Goal: Task Accomplishment & Management: Complete application form

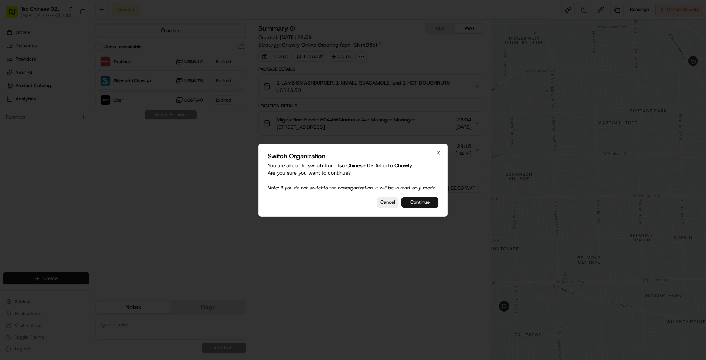
click at [417, 207] on button "Continue" at bounding box center [419, 202] width 37 height 10
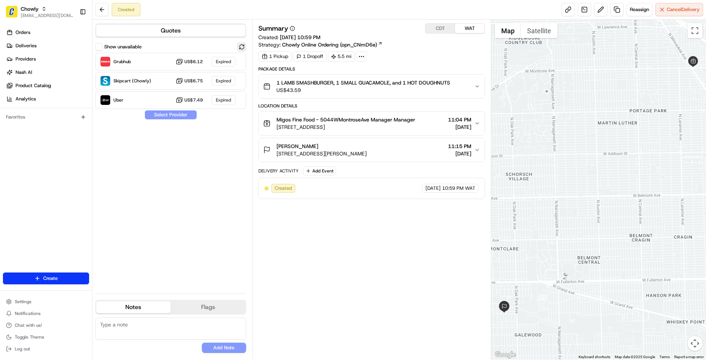
click at [243, 45] on button at bounding box center [241, 46] width 9 height 9
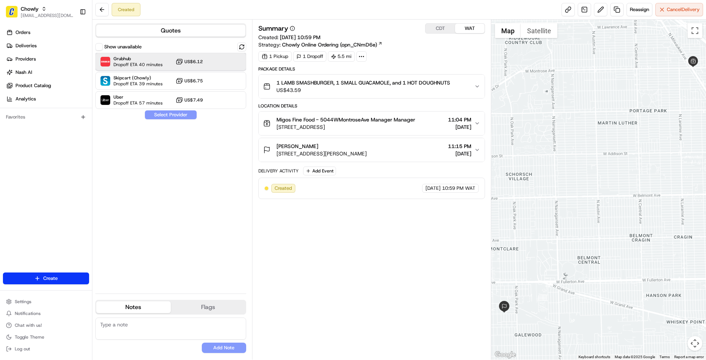
click at [158, 59] on span "Grubhub" at bounding box center [137, 59] width 49 height 6
click at [173, 115] on button "Assign Provider" at bounding box center [170, 114] width 52 height 9
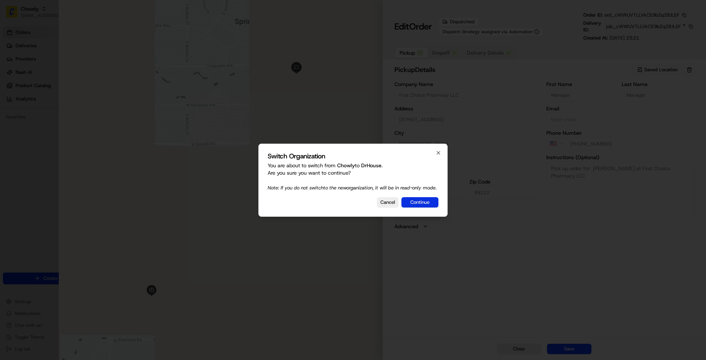
click at [423, 205] on button "Continue" at bounding box center [419, 202] width 37 height 10
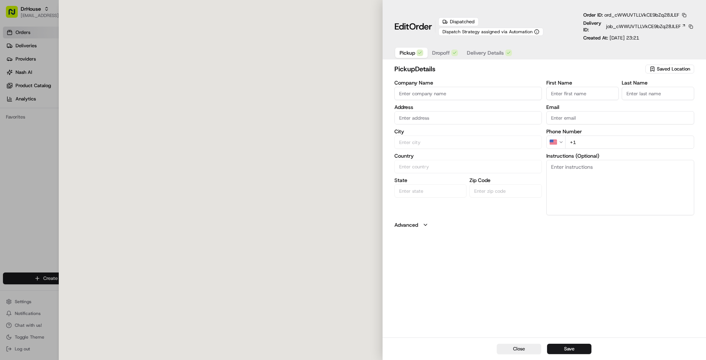
type input "First Choice Pharmacy LLC"
type input "Las Vegas"
type input "US"
type input "NV"
type input "89113"
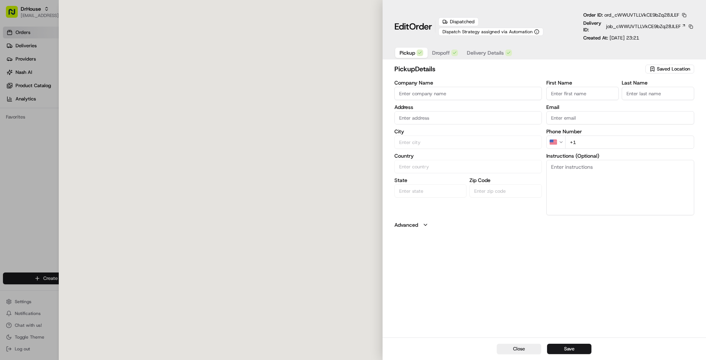
type input "Manager"
type input "+1 702 444 4210"
type textarea "Pick up order for Allison Nickles at First Choice Pharmacy LLC"
type input "7260 S Cimarron Rd #115, Las Vegas, NV 89113, US"
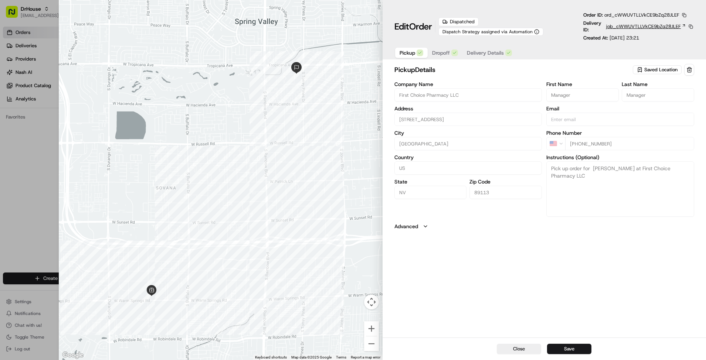
click at [640, 26] on span "job_cWWUVTLLVkCE9bZq28JLEF" at bounding box center [643, 26] width 75 height 7
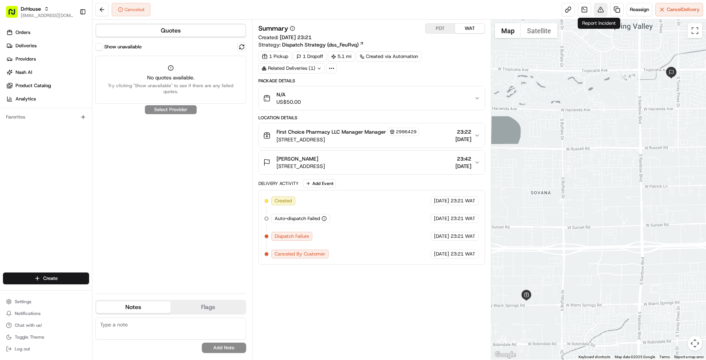
click at [600, 9] on button at bounding box center [600, 9] width 13 height 13
click at [579, 7] on link at bounding box center [583, 9] width 13 height 13
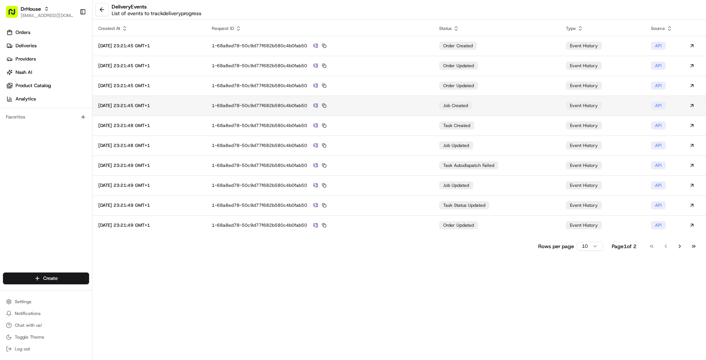
click at [405, 112] on td "1-68a8ed78-50c9d77f682b580c4b0fab50" at bounding box center [319, 106] width 227 height 20
click at [677, 246] on button "Go to next page" at bounding box center [679, 246] width 13 height 10
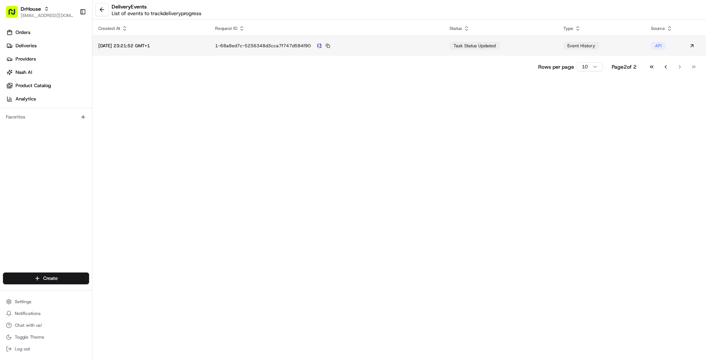
click at [432, 48] on div "1-68a8ed7c-5256348d3cca7f747d584f90" at bounding box center [326, 45] width 223 height 7
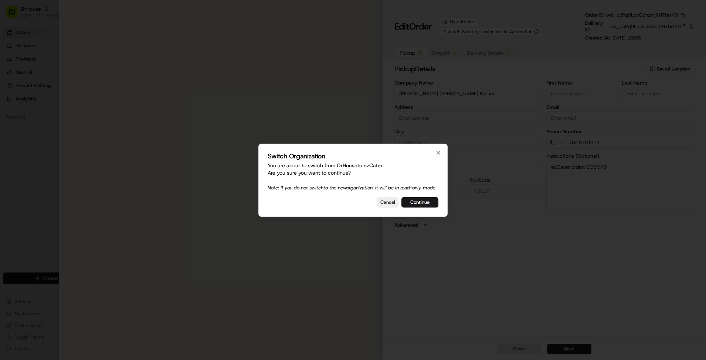
type input "150 Four Seasons Plaza, Chesterfield, MO, 63017"
click at [419, 207] on button "Continue" at bounding box center [419, 202] width 37 height 10
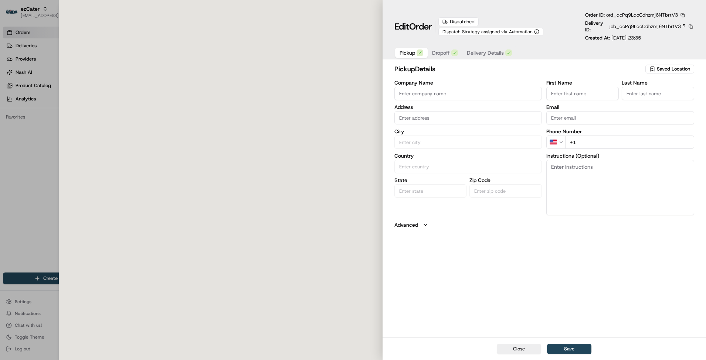
type input "Viviano's Festa Italiano"
type input "Chesterfield"
type input "US"
type input "MO"
type input "63017"
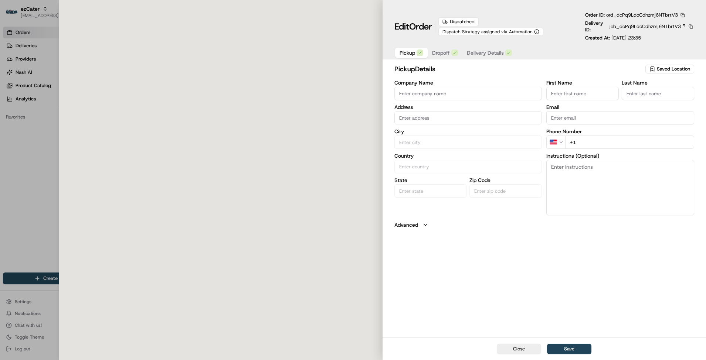
type input "3148781474"
type textarea "ezCater order: 0G3VK6"
type input "150 Four Seasons Plaza, Chesterfield, MO, 63017"
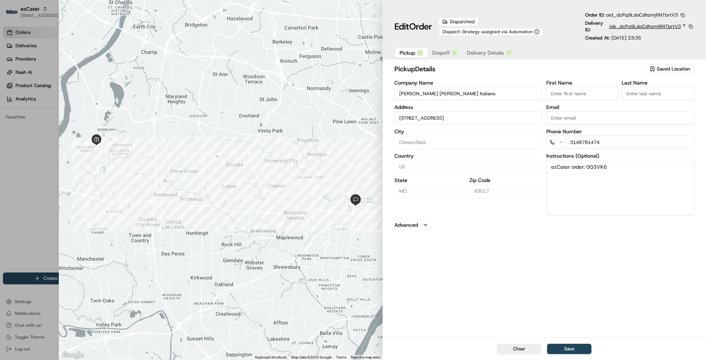
click at [628, 24] on span "job_dcPq9LdoCdhzmj6NTbrtV3" at bounding box center [644, 26] width 71 height 7
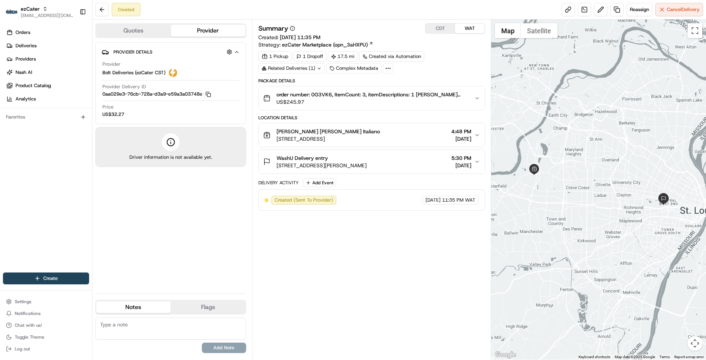
click at [334, 159] on div "WashU Delivery entry" at bounding box center [321, 157] width 90 height 7
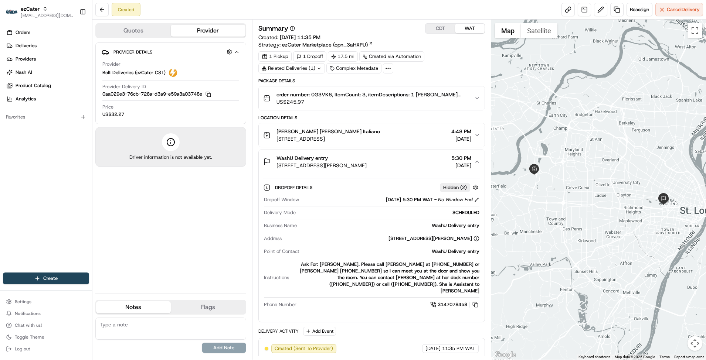
click at [332, 130] on div "Viviano's Festa Italiano" at bounding box center [327, 131] width 103 height 7
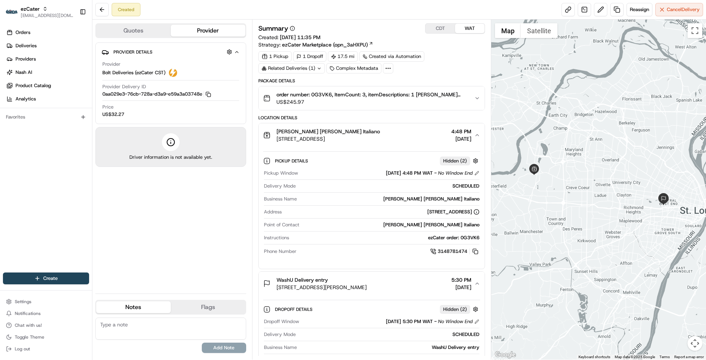
click at [332, 130] on div "Viviano's Festa Italiano" at bounding box center [327, 131] width 103 height 7
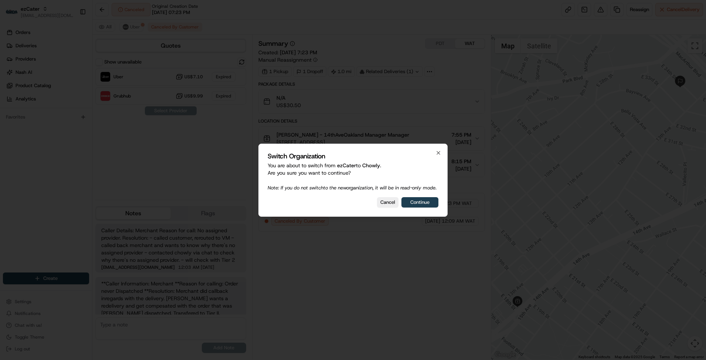
click at [415, 205] on button "Continue" at bounding box center [419, 202] width 37 height 10
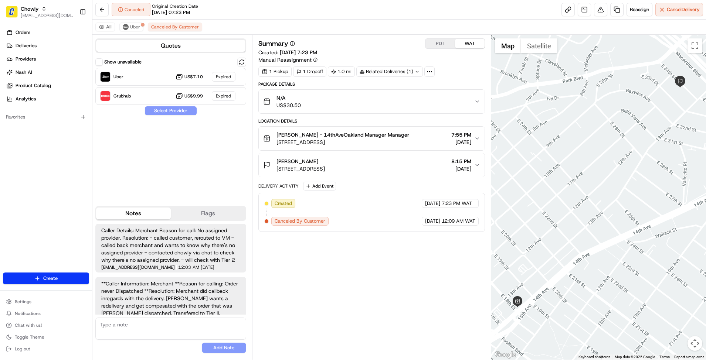
click at [380, 141] on span "1801 14th Ave, Oakland, CA 94606, USA" at bounding box center [342, 142] width 133 height 7
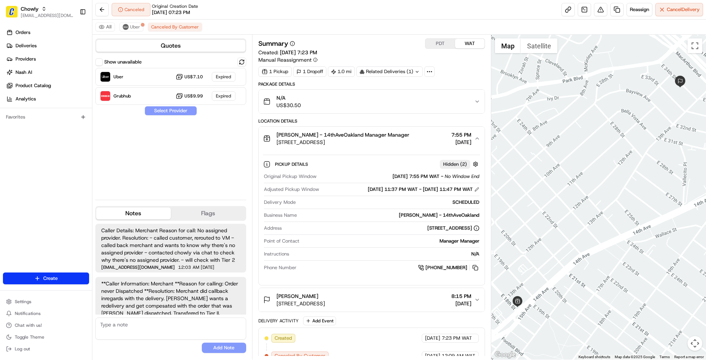
click at [380, 141] on span "1801 14th Ave, Oakland, CA 94606, USA" at bounding box center [342, 142] width 133 height 7
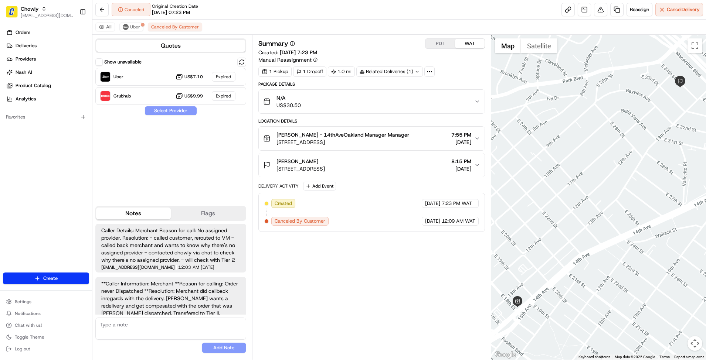
click at [380, 142] on span "1801 14th Ave, Oakland, CA 94606, USA" at bounding box center [342, 142] width 133 height 7
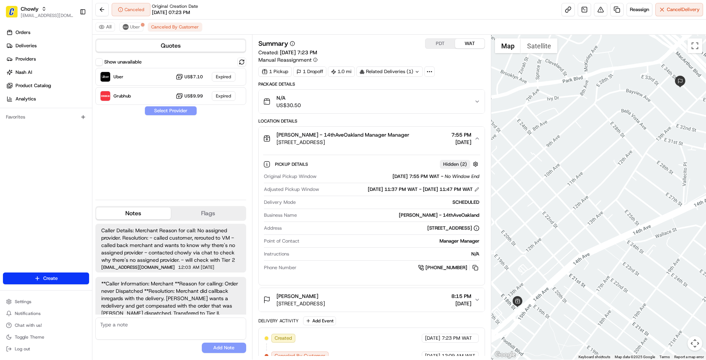
click at [380, 142] on span "1801 14th Ave, Oakland, CA 94606, USA" at bounding box center [342, 142] width 133 height 7
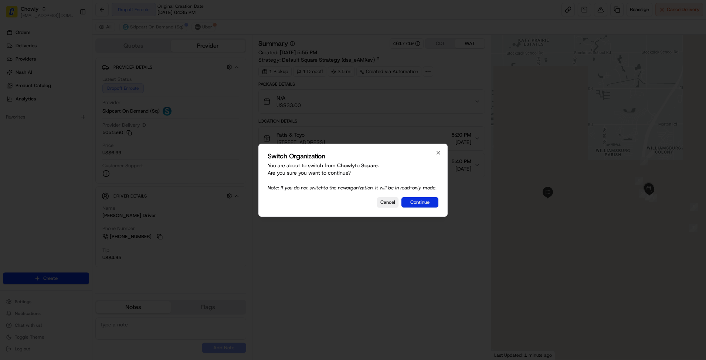
click at [411, 204] on button "Continue" at bounding box center [419, 202] width 37 height 10
